Goal: Task Accomplishment & Management: Use online tool/utility

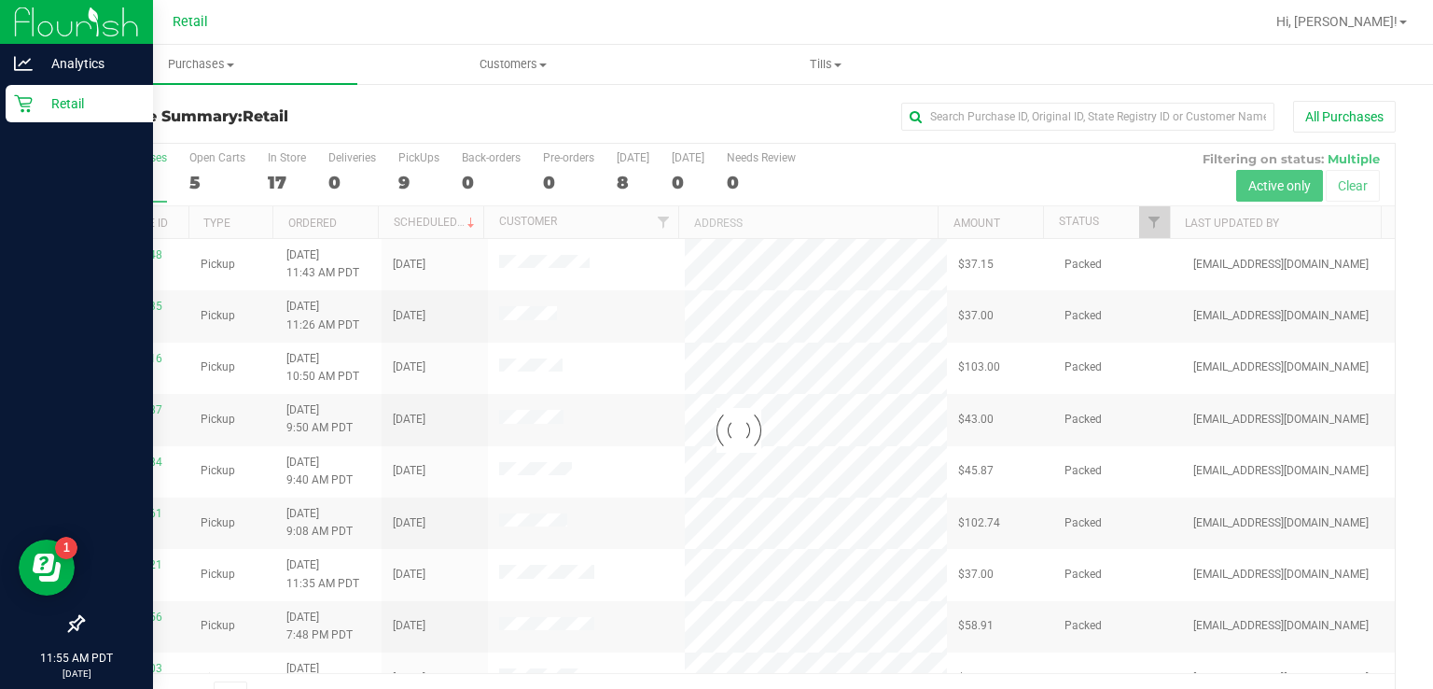
click at [11, 114] on div "Retail" at bounding box center [79, 103] width 147 height 37
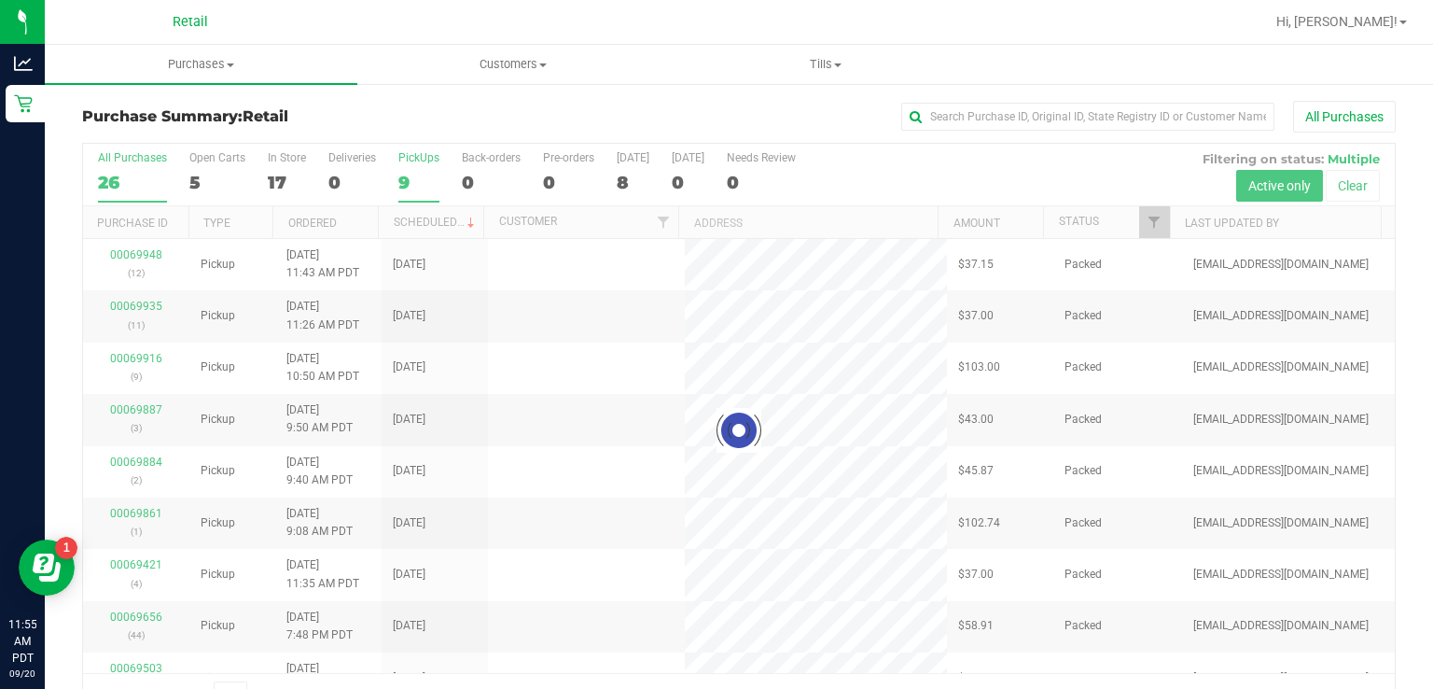
click at [428, 160] on div "PickUps" at bounding box center [418, 157] width 41 height 13
click at [0, 0] on input "PickUps 9" at bounding box center [0, 0] width 0 height 0
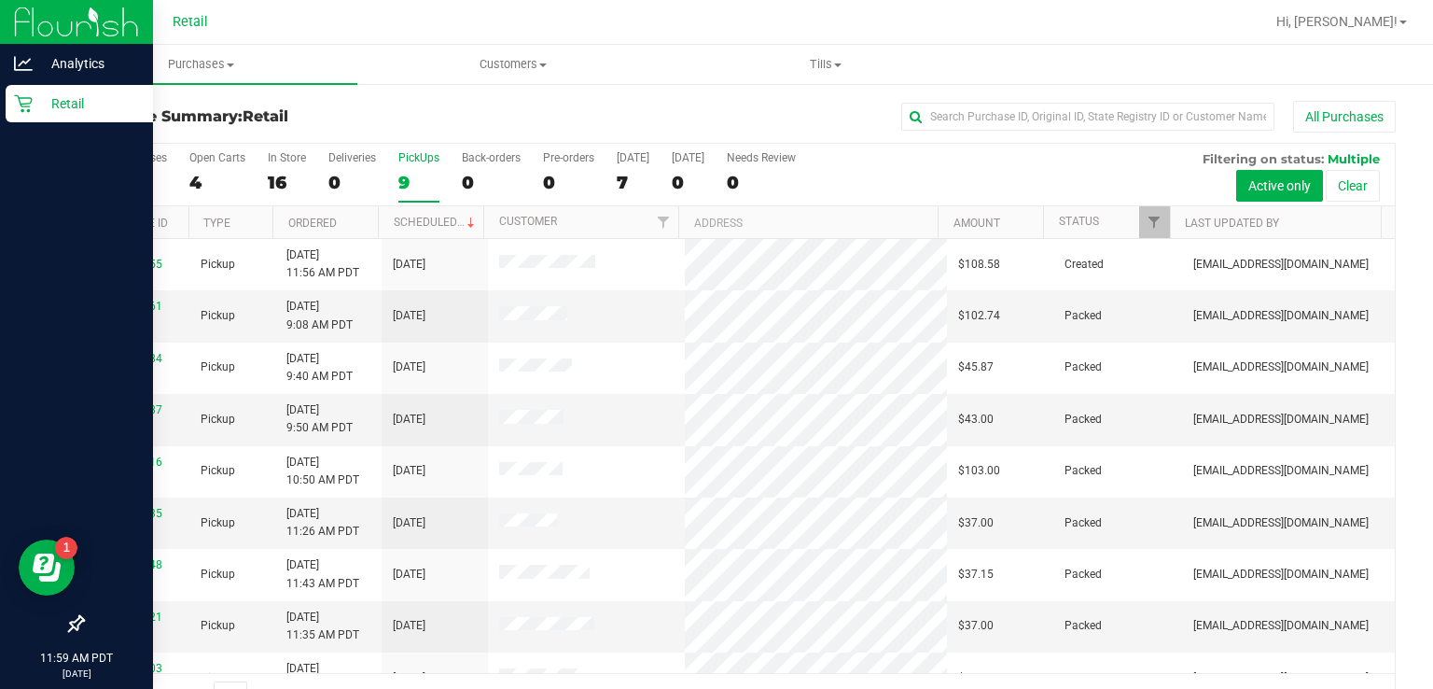
click at [23, 112] on icon at bounding box center [23, 103] width 19 height 19
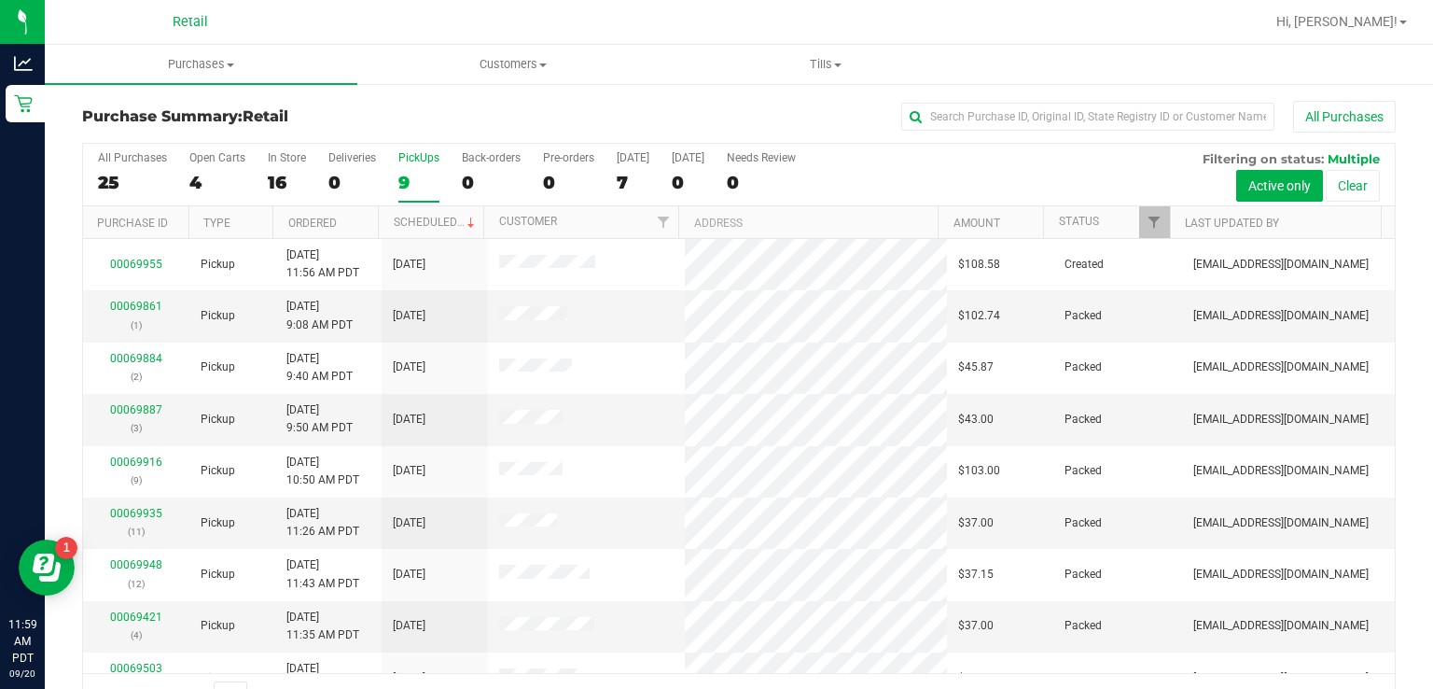
click at [429, 160] on div "PickUps" at bounding box center [418, 157] width 41 height 13
click at [0, 0] on input "PickUps 9" at bounding box center [0, 0] width 0 height 0
click at [425, 156] on div "PickUps" at bounding box center [418, 157] width 41 height 13
click at [0, 0] on input "PickUps 10" at bounding box center [0, 0] width 0 height 0
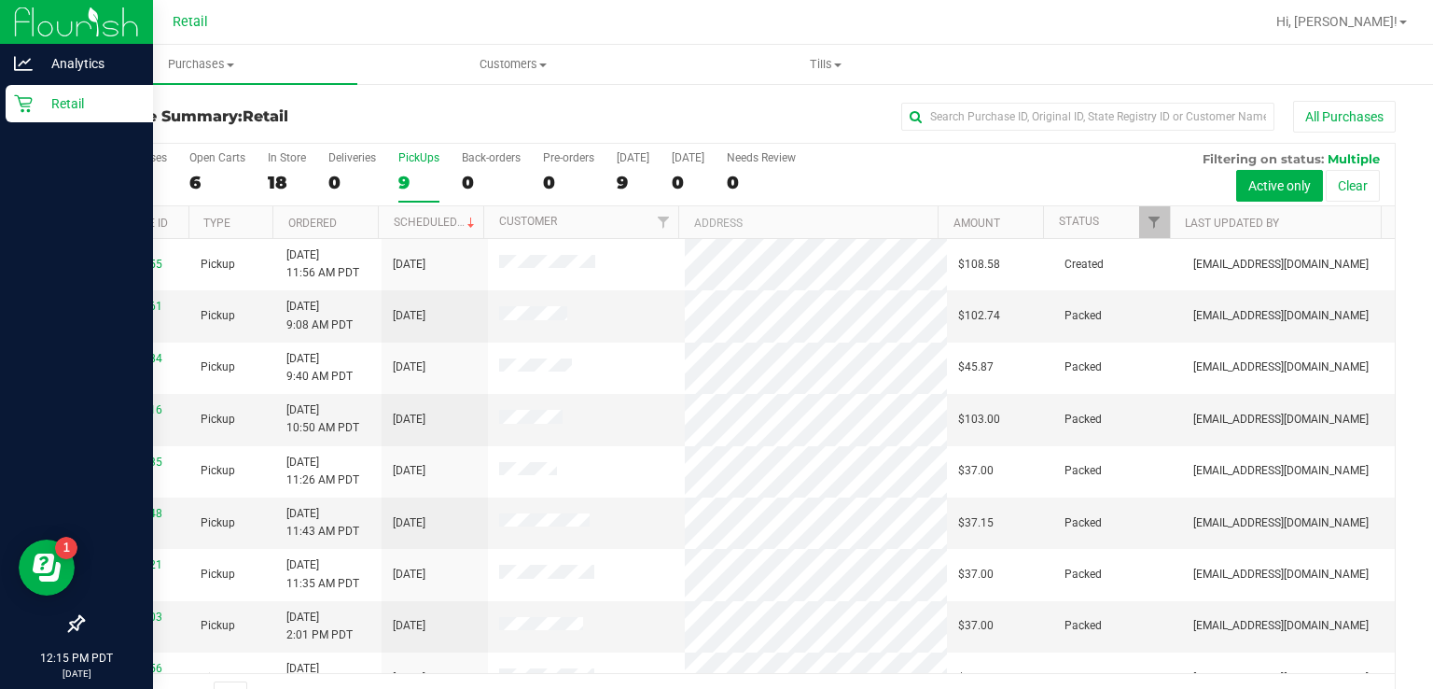
click at [14, 112] on icon at bounding box center [23, 103] width 19 height 19
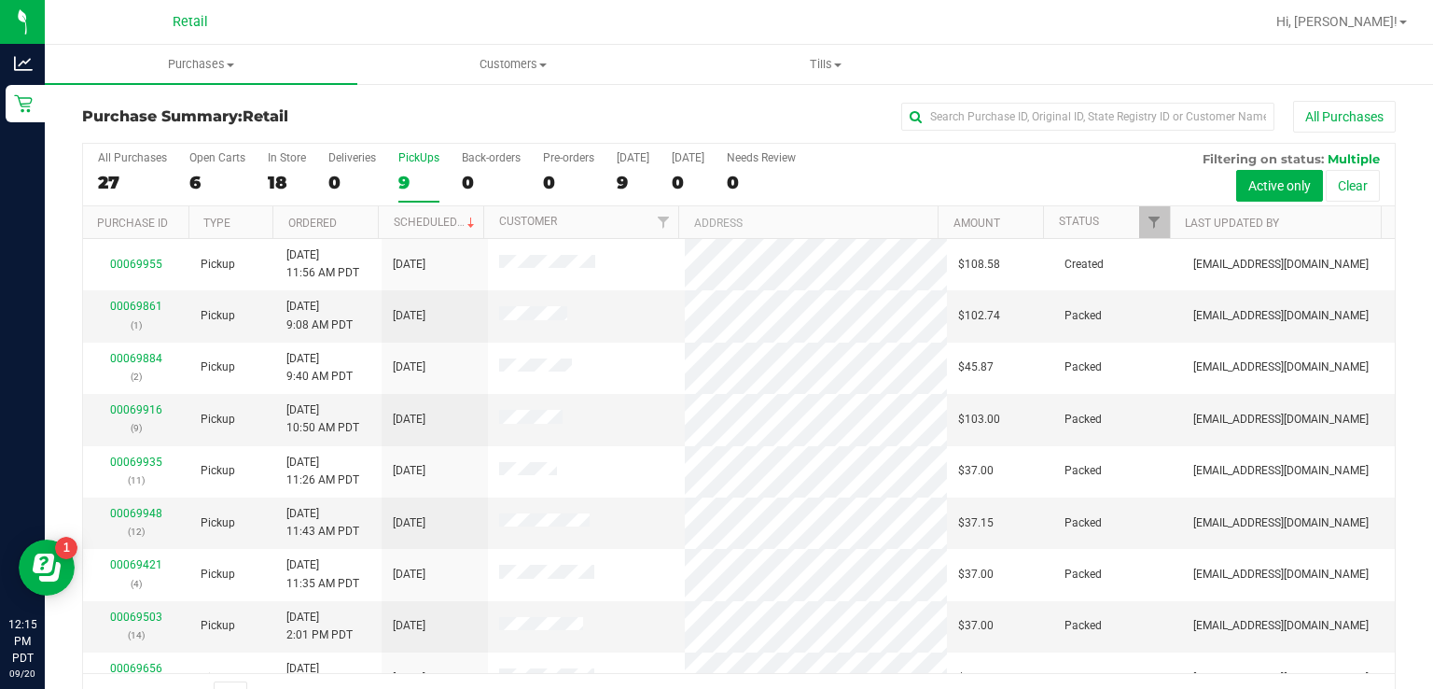
click at [422, 156] on div "PickUps" at bounding box center [418, 157] width 41 height 13
click at [0, 0] on input "PickUps 9" at bounding box center [0, 0] width 0 height 0
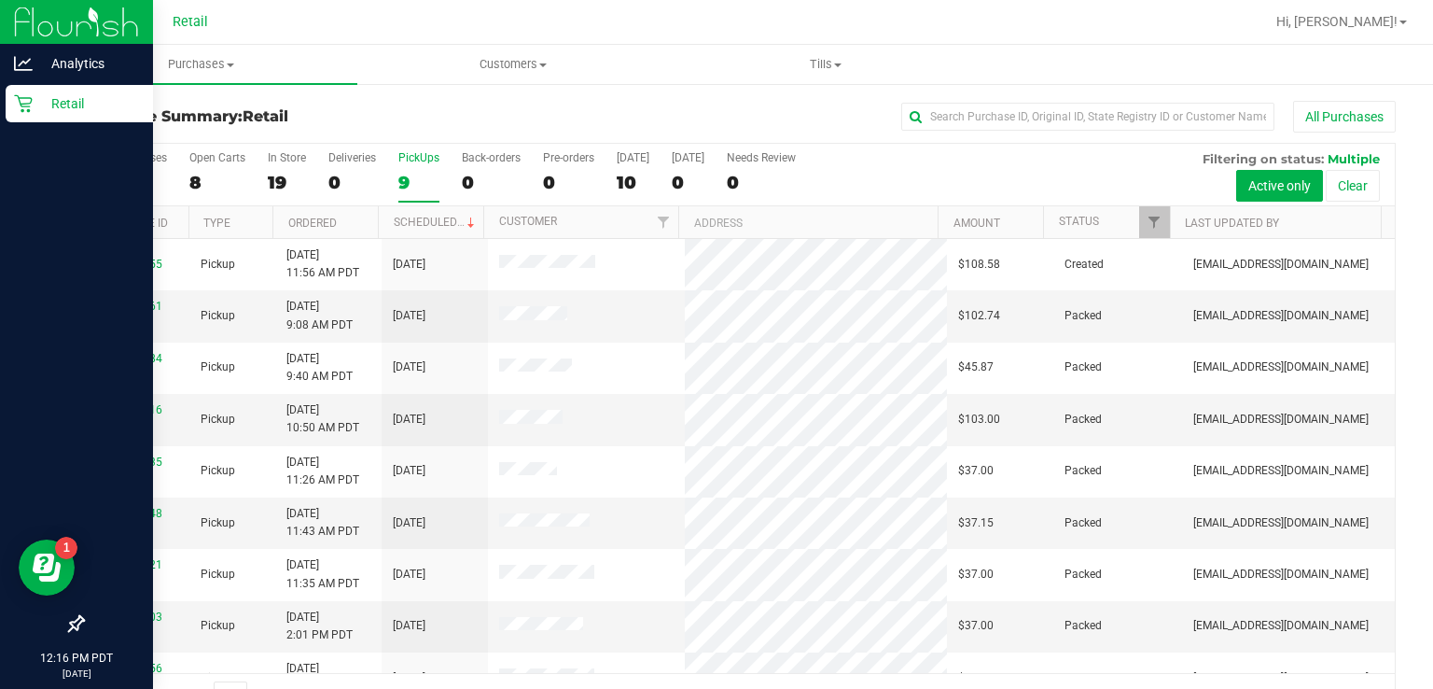
click at [11, 119] on div "Retail" at bounding box center [79, 103] width 147 height 37
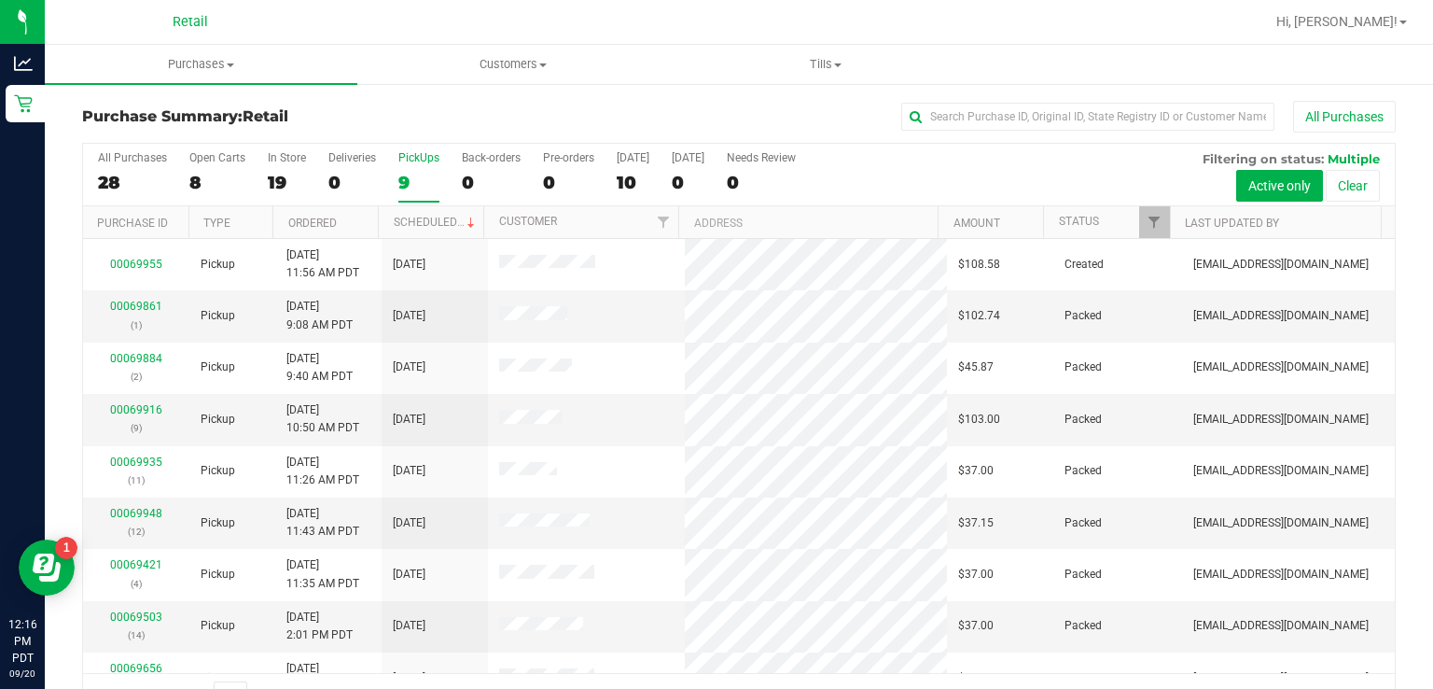
click at [424, 155] on div "PickUps" at bounding box center [418, 157] width 41 height 13
click at [0, 0] on input "PickUps 9" at bounding box center [0, 0] width 0 height 0
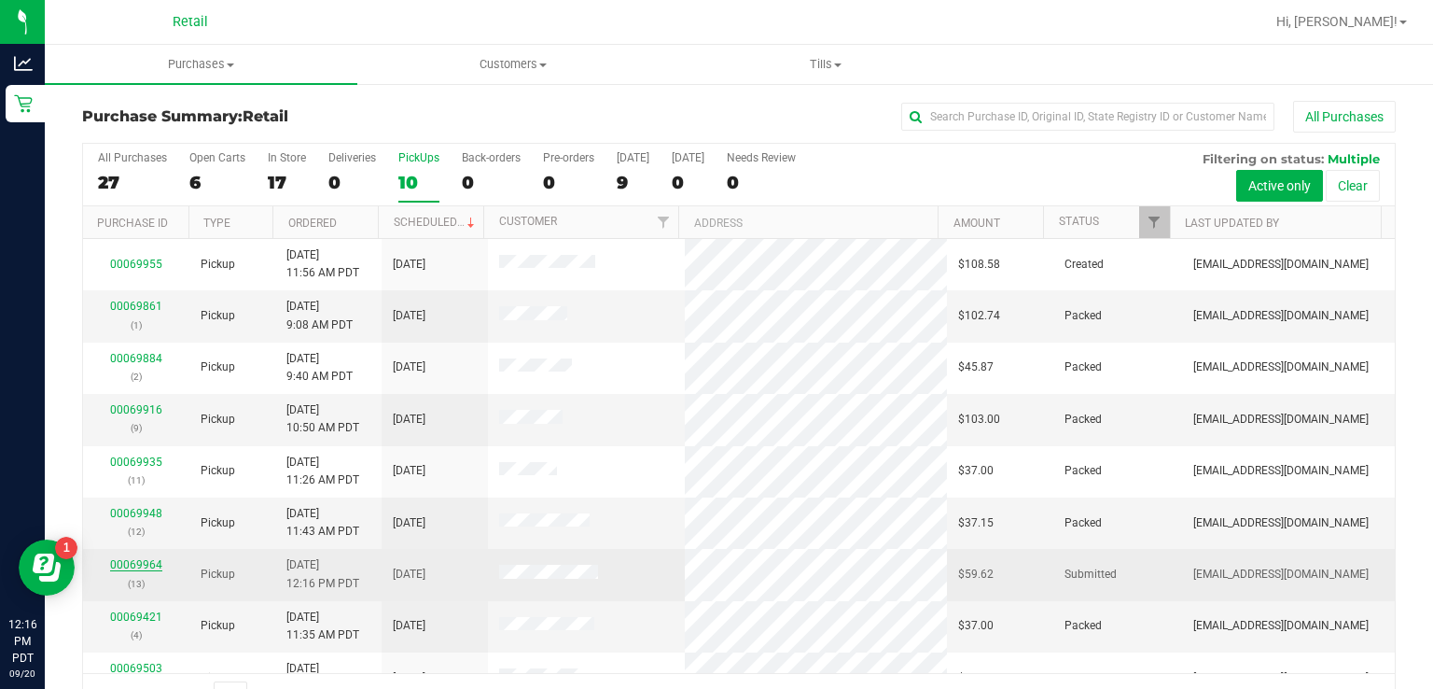
click at [121, 562] on link "00069964" at bounding box center [136, 564] width 52 height 13
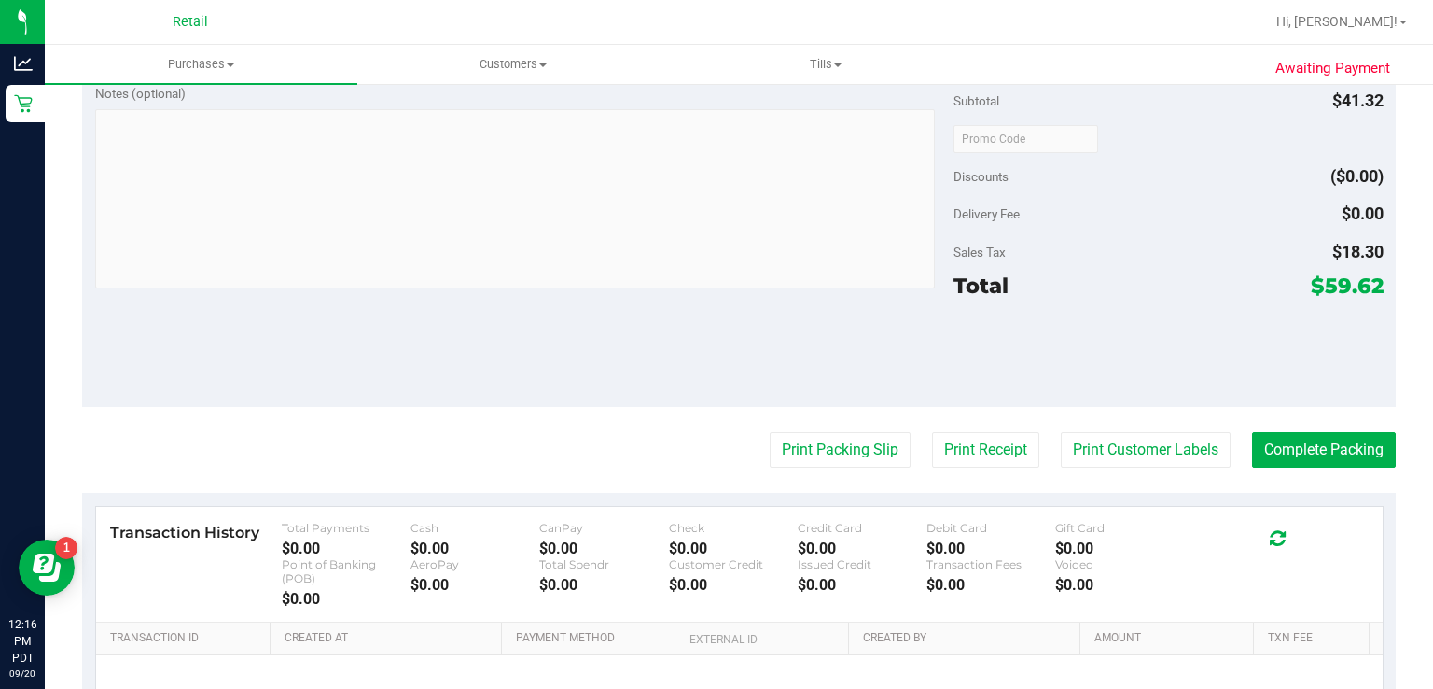
scroll to position [726, 0]
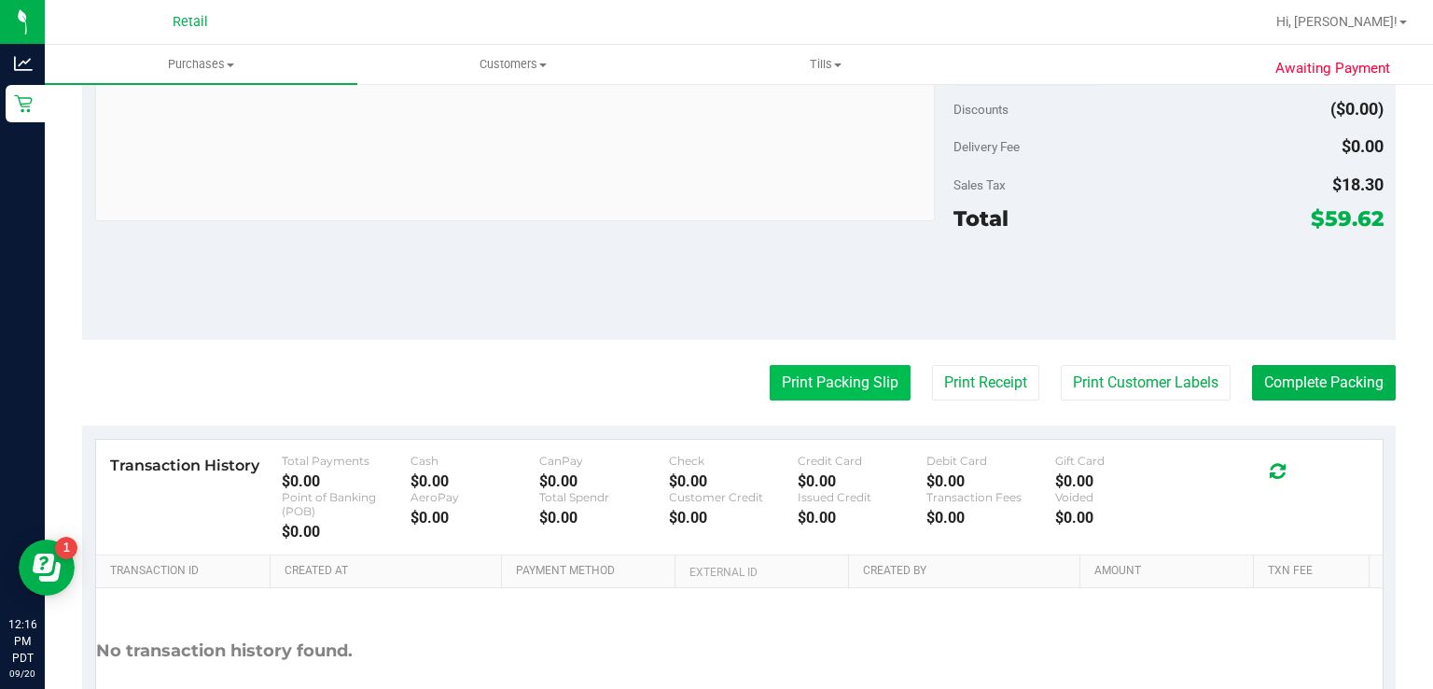
click at [824, 387] on button "Print Packing Slip" at bounding box center [840, 382] width 141 height 35
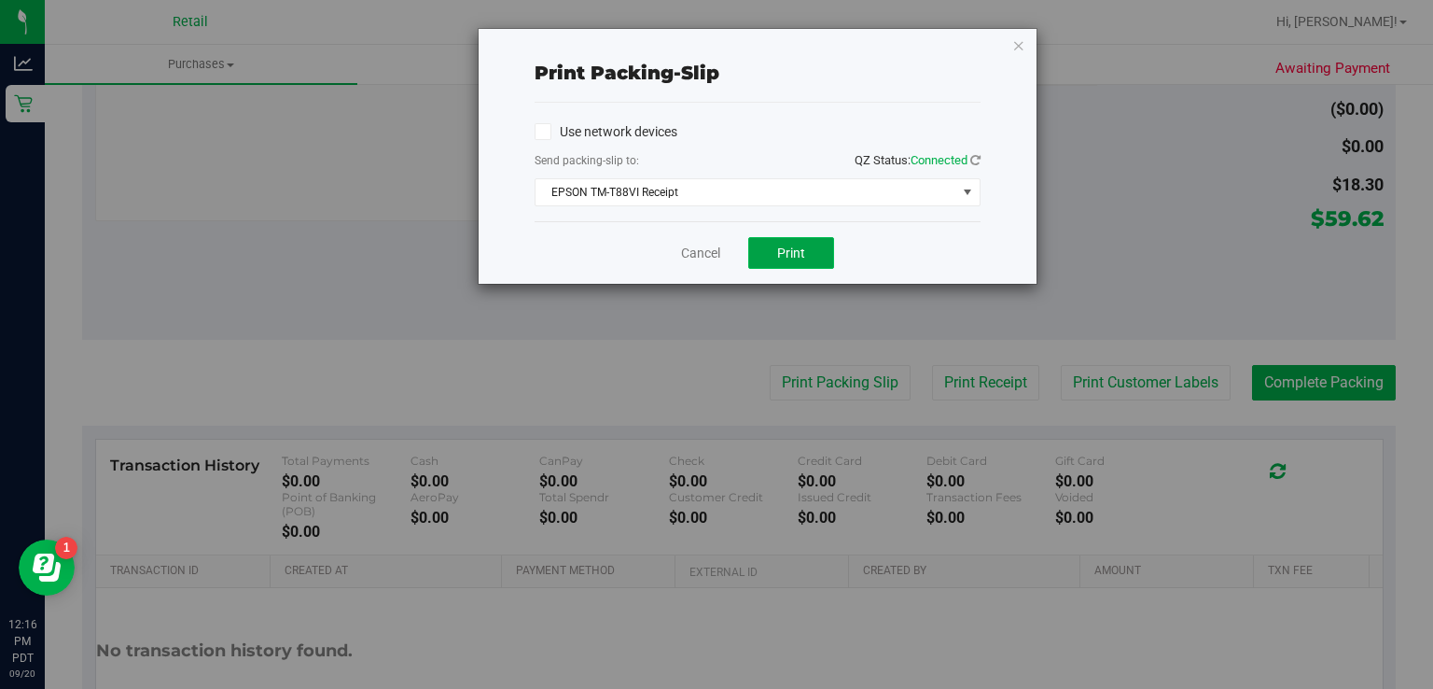
click at [790, 250] on span "Print" at bounding box center [791, 252] width 28 height 15
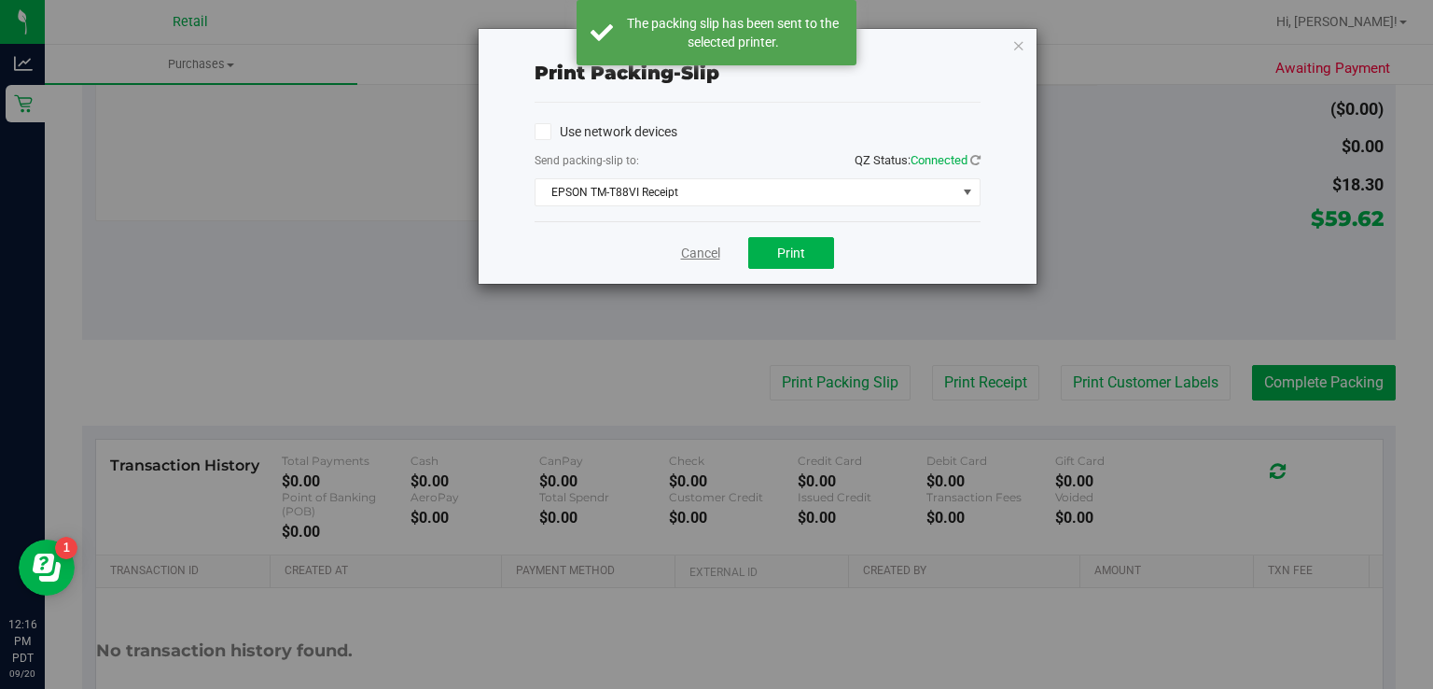
click at [690, 244] on link "Cancel" at bounding box center [700, 254] width 39 height 20
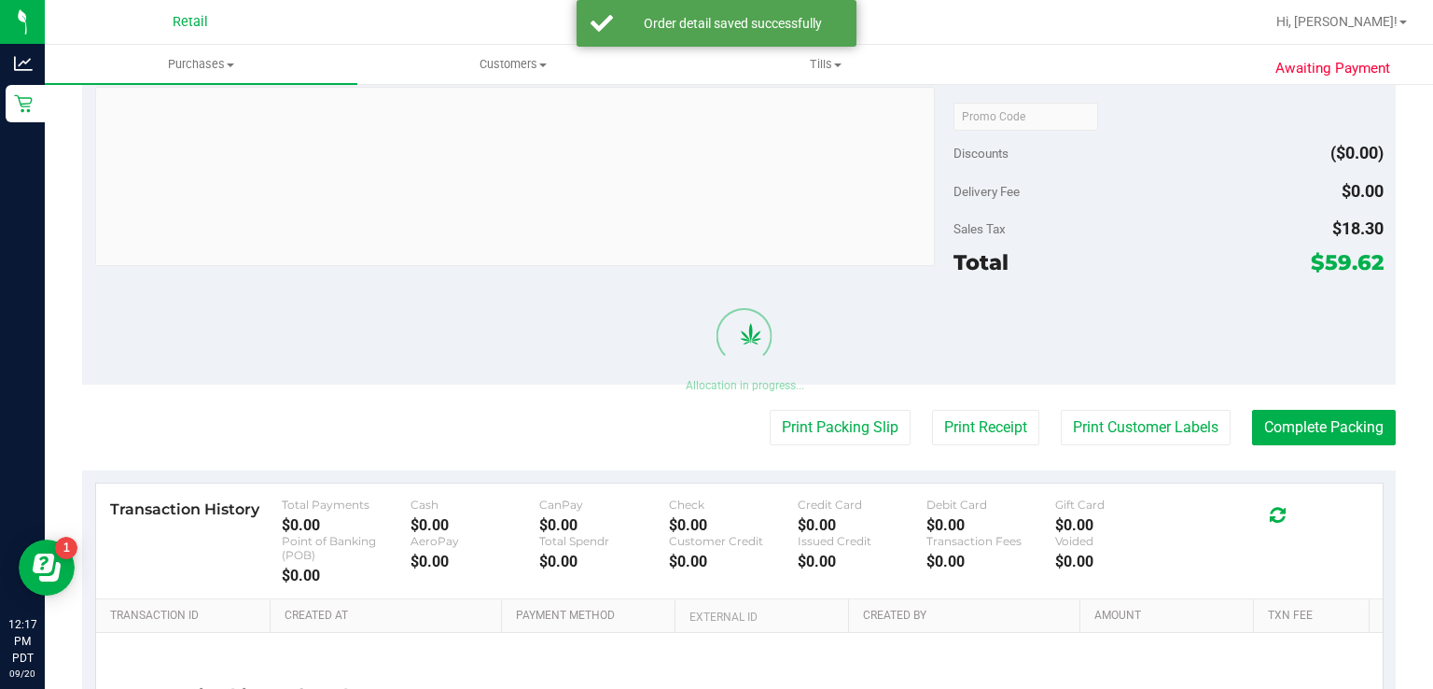
scroll to position [814, 0]
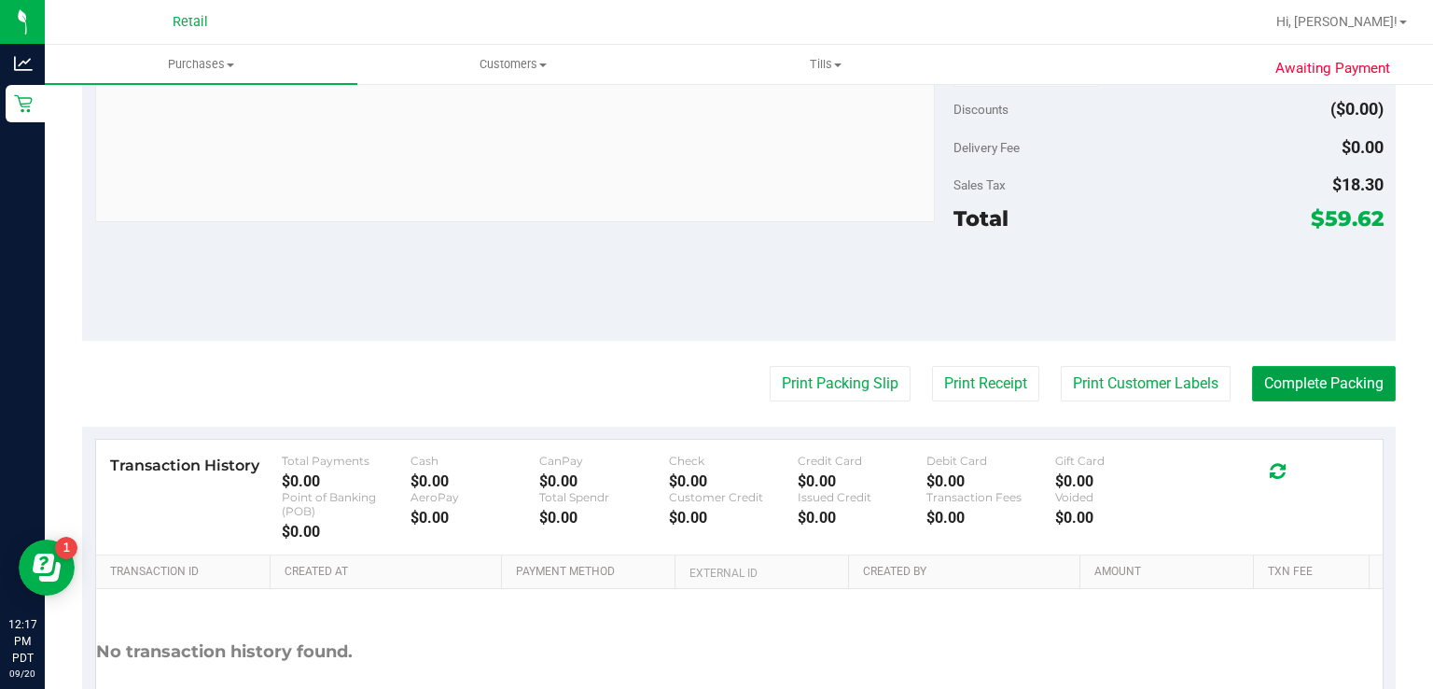
click at [1284, 387] on button "Complete Packing" at bounding box center [1324, 383] width 144 height 35
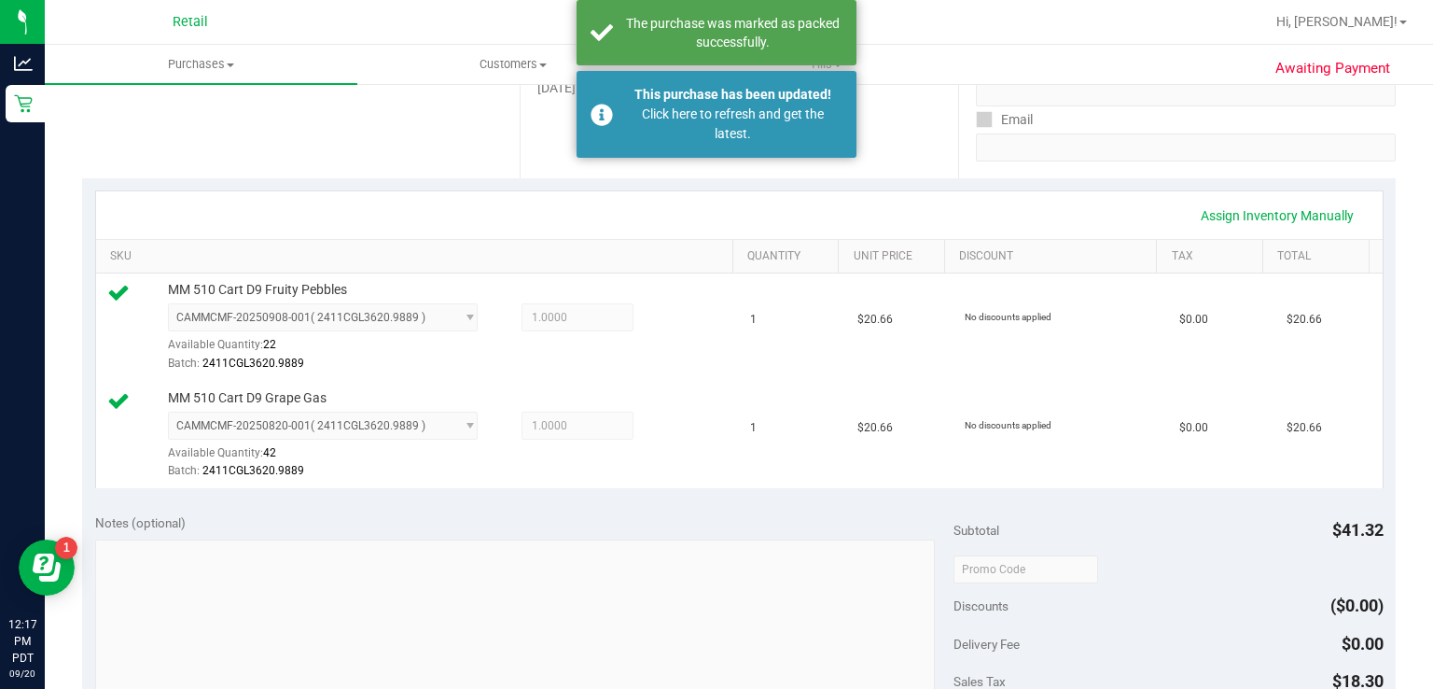
scroll to position [0, 0]
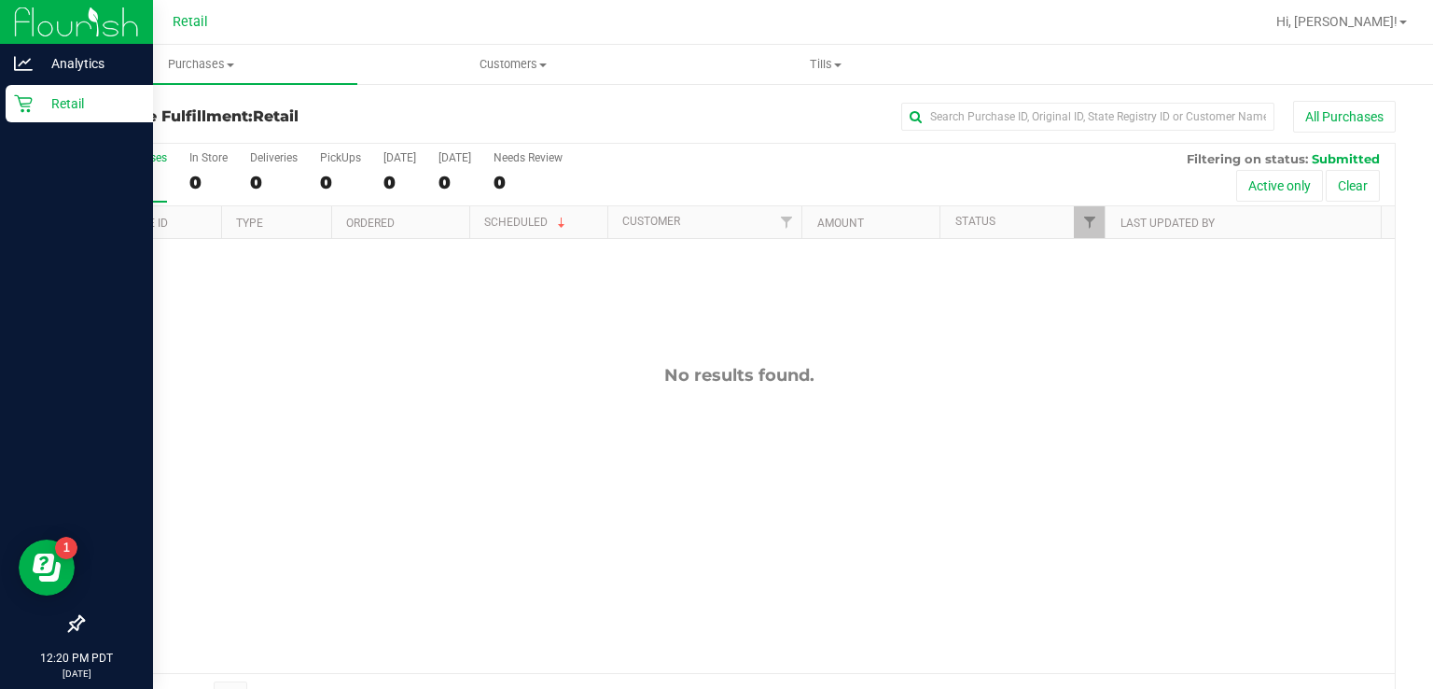
click at [6, 119] on link "Retail" at bounding box center [76, 105] width 153 height 40
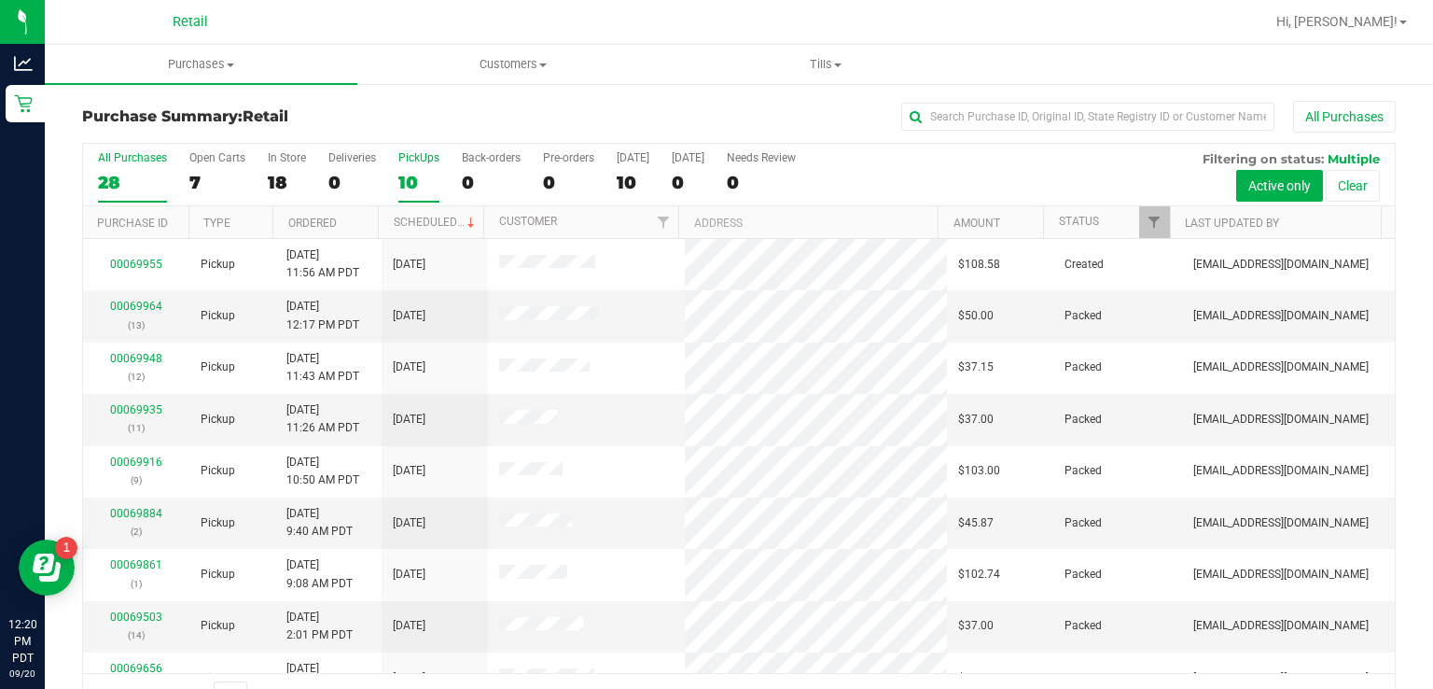
click at [435, 152] on div "PickUps" at bounding box center [418, 157] width 41 height 13
click at [0, 0] on input "PickUps 10" at bounding box center [0, 0] width 0 height 0
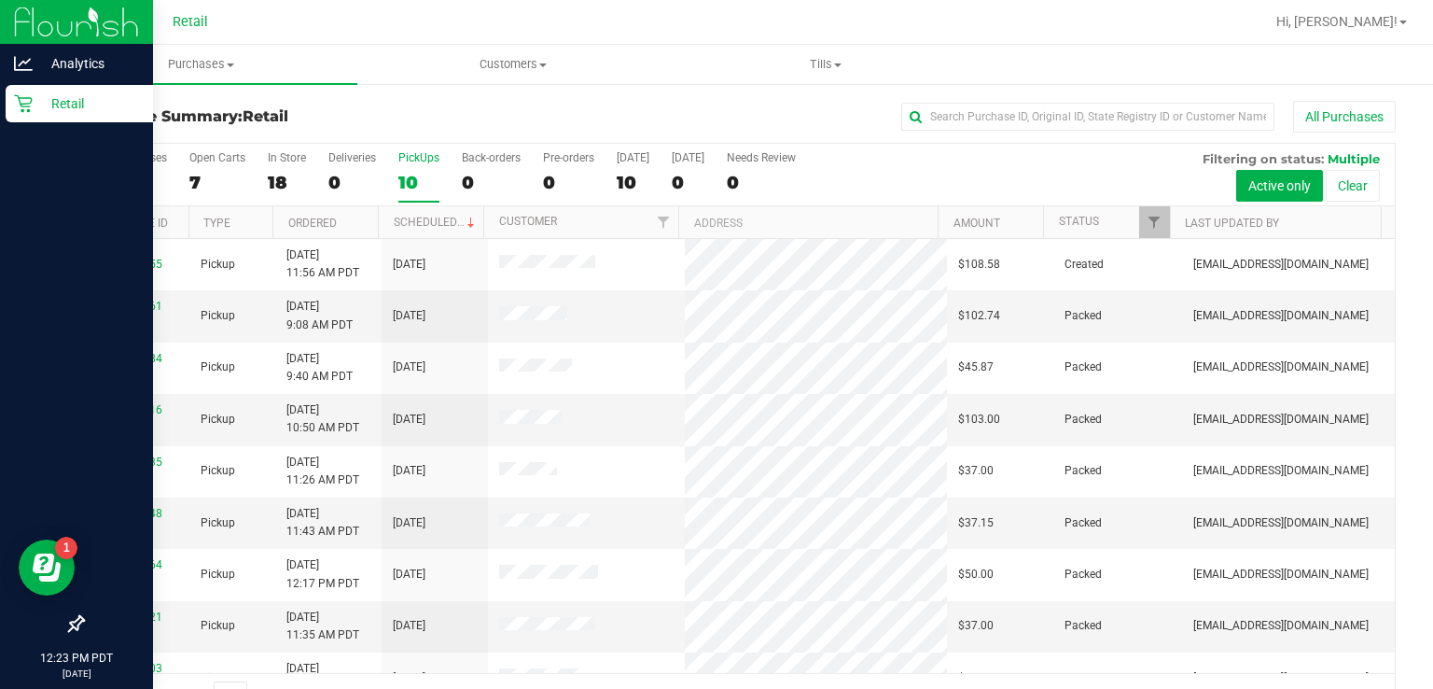
click at [9, 109] on div "Retail" at bounding box center [79, 103] width 147 height 37
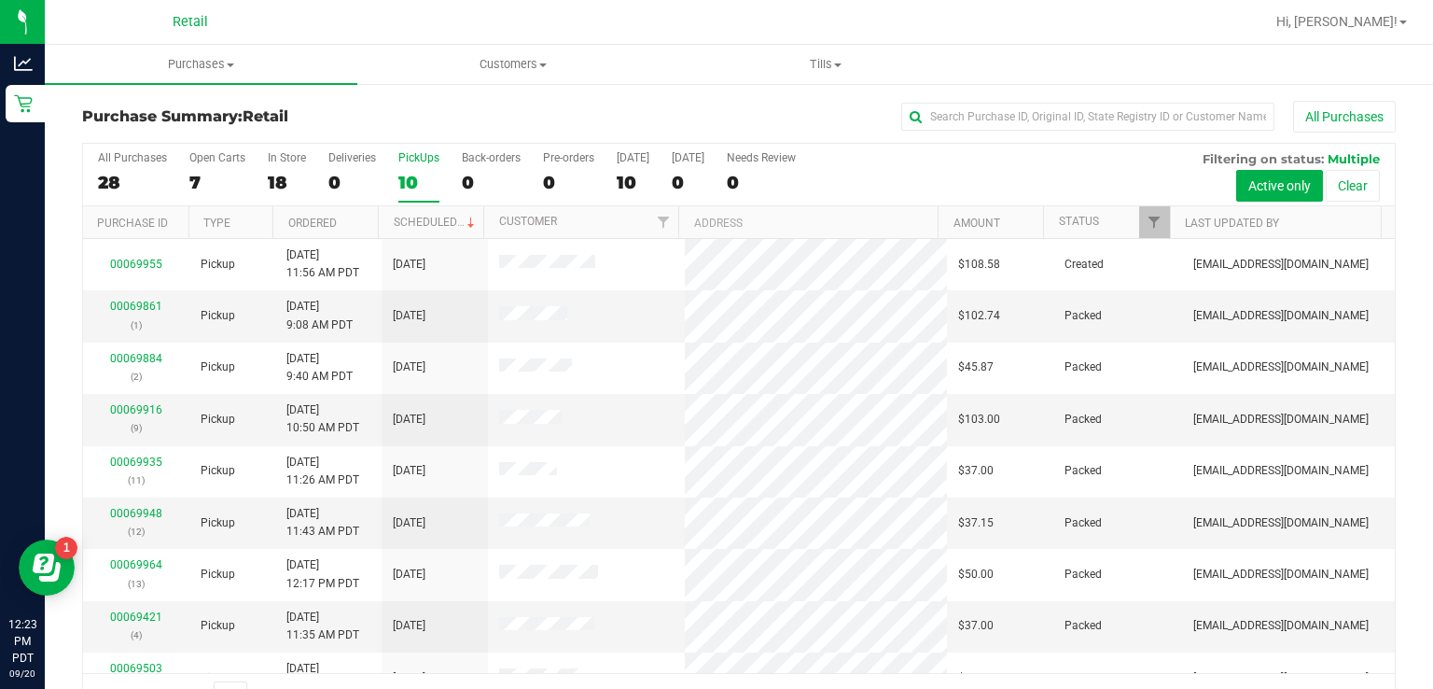
click at [427, 151] on div "PickUps" at bounding box center [418, 157] width 41 height 13
click at [0, 0] on input "PickUps 10" at bounding box center [0, 0] width 0 height 0
